Goal: Navigation & Orientation: Find specific page/section

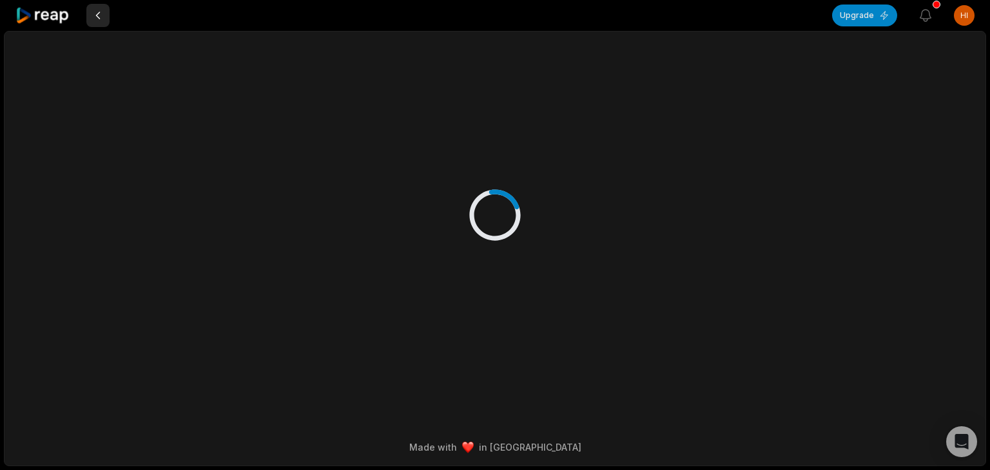
click at [101, 15] on button at bounding box center [97, 15] width 23 height 23
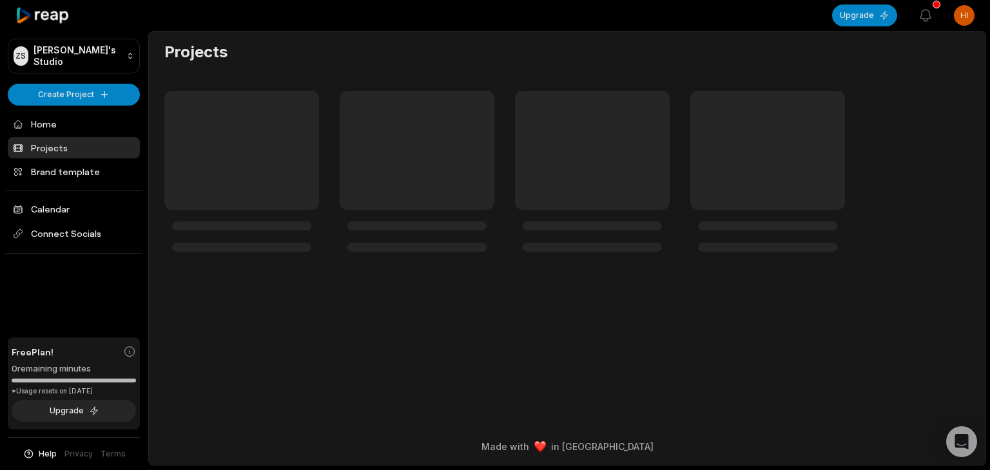
click at [68, 151] on link "Projects" at bounding box center [74, 147] width 132 height 21
